Goal: Transaction & Acquisition: Book appointment/travel/reservation

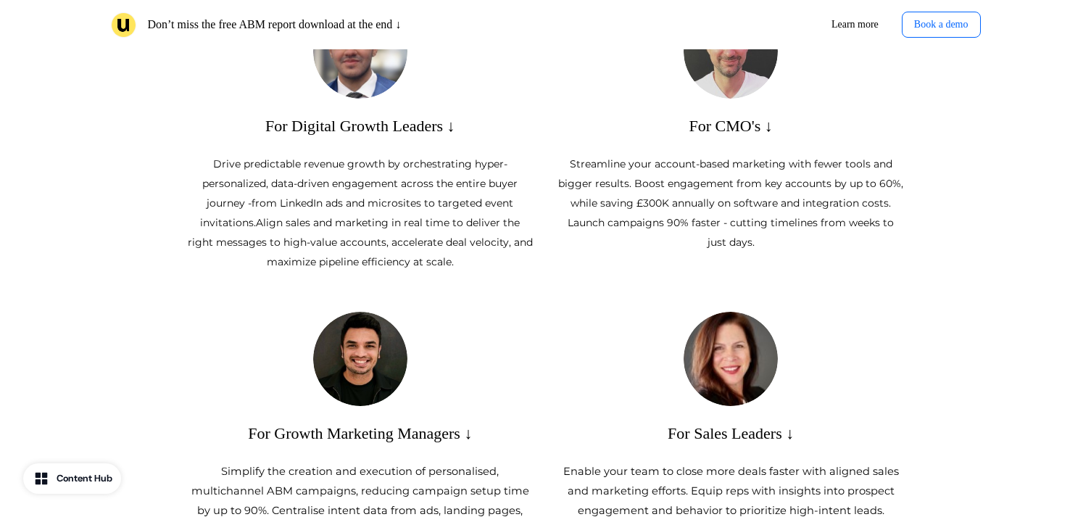
scroll to position [655, 0]
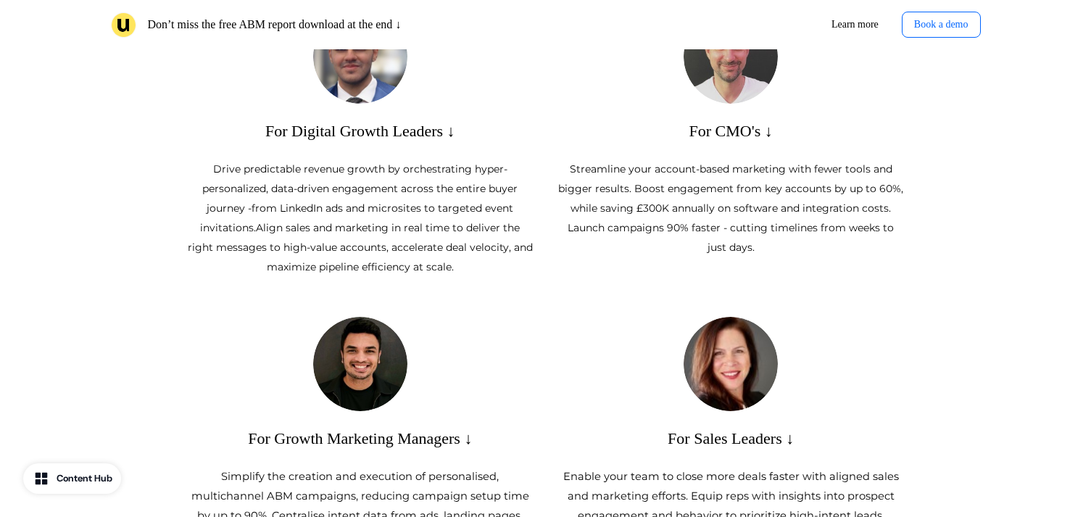
click at [406, 199] on p "Drive predictable revenue growth by orchestrating hyper-personalized, data-driv…" at bounding box center [359, 217] width 347 height 117
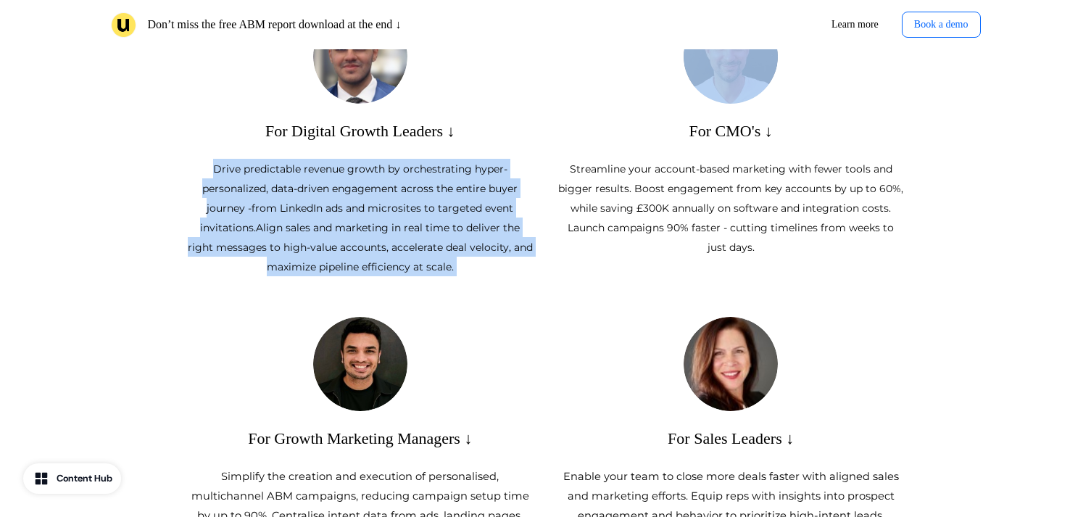
click at [406, 199] on p "Drive predictable revenue growth by orchestrating hyper-personalized, data-driv…" at bounding box center [359, 217] width 347 height 117
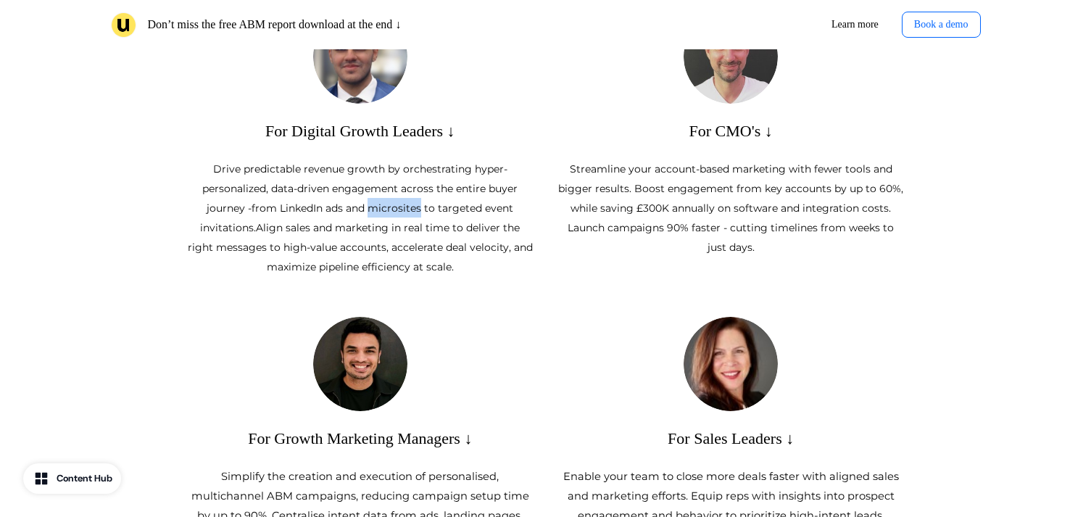
click at [406, 199] on p "Drive predictable revenue growth by orchestrating hyper-personalized, data-driv…" at bounding box center [359, 217] width 347 height 117
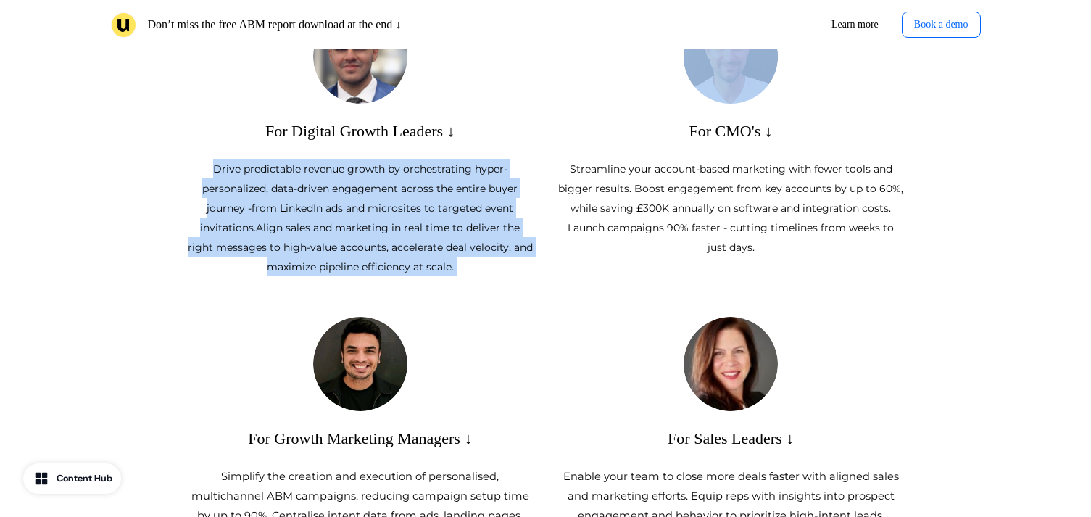
click at [406, 199] on p "Drive predictable revenue growth by orchestrating hyper-personalized, data-driv…" at bounding box center [359, 217] width 347 height 117
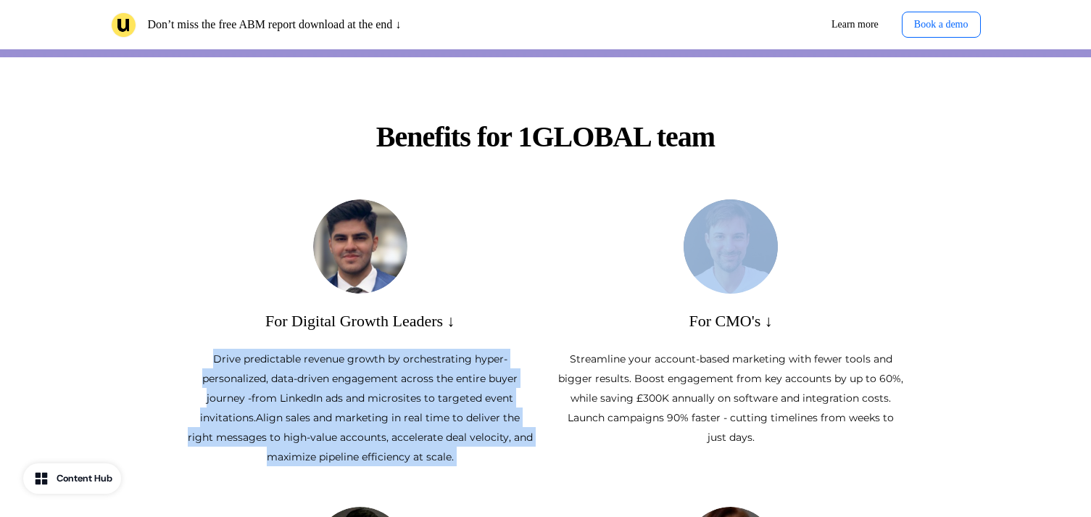
scroll to position [466, 0]
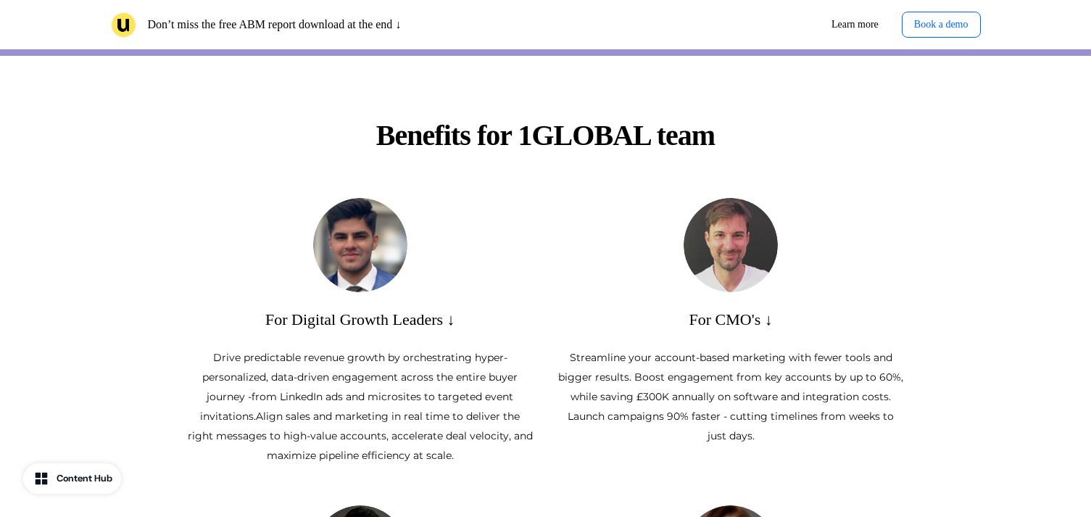
click at [611, 373] on span "Streamline your account-based marketing with fewer tools and bigger results. Bo…" at bounding box center [730, 396] width 345 height 91
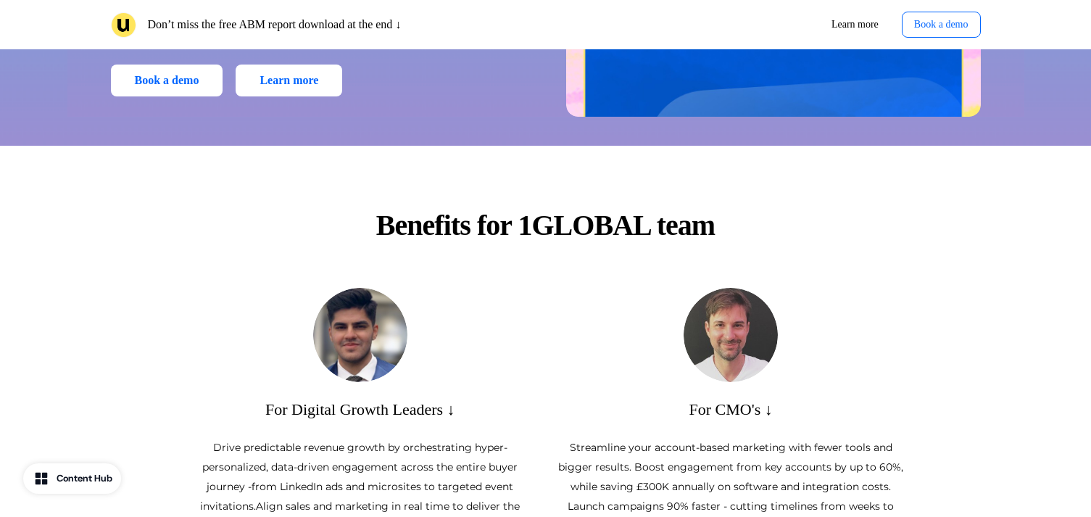
scroll to position [0, 0]
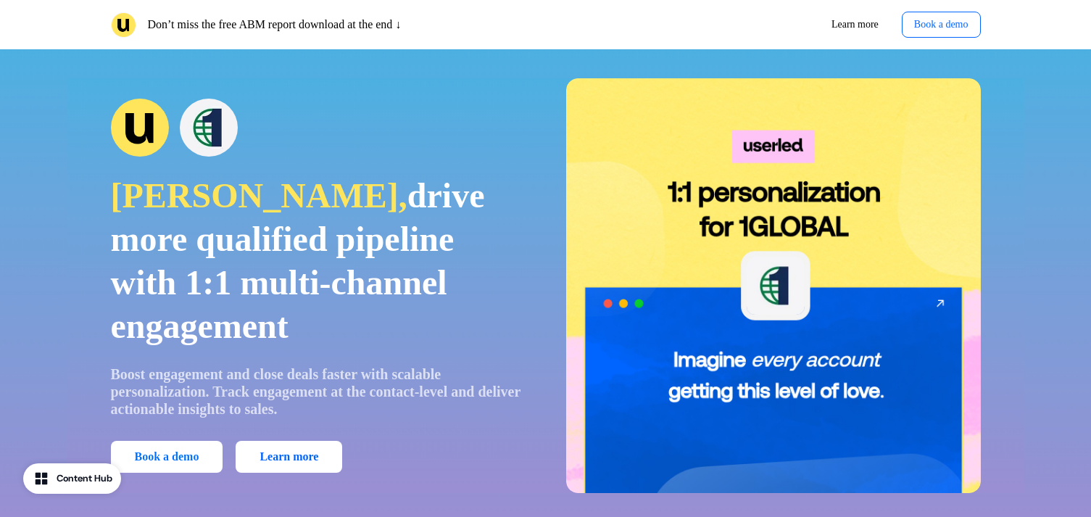
click at [189, 461] on button "Book a demo" at bounding box center [167, 457] width 112 height 32
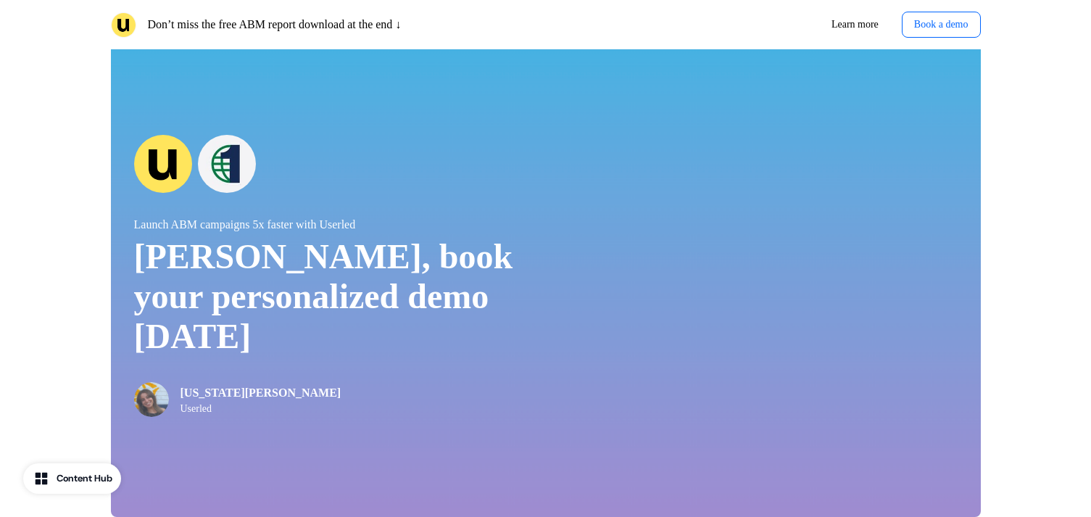
scroll to position [4112, 0]
